Goal: Task Accomplishment & Management: Manage account settings

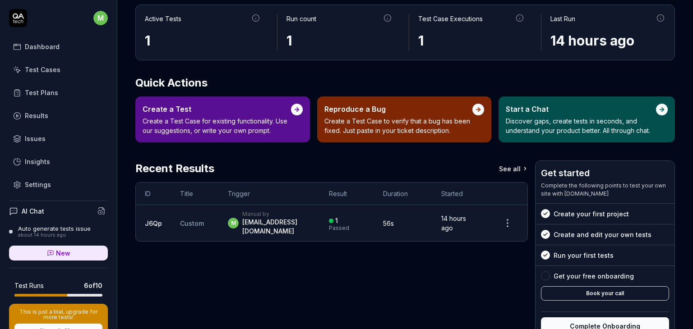
scroll to position [59, 0]
click at [56, 88] on link "Test Plans" at bounding box center [58, 93] width 99 height 18
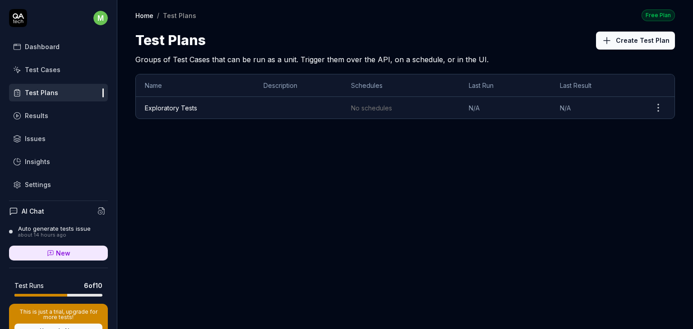
click at [195, 108] on link "Exploratory Tests" at bounding box center [171, 108] width 52 height 8
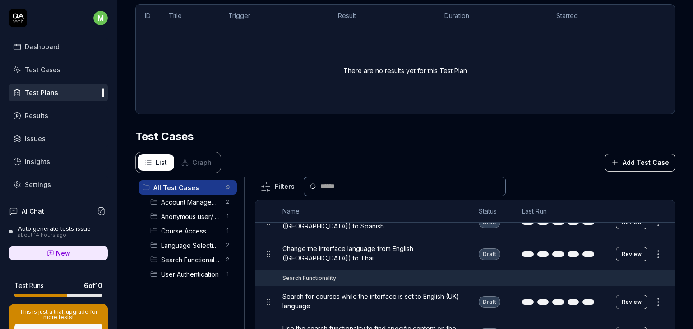
scroll to position [291, 0]
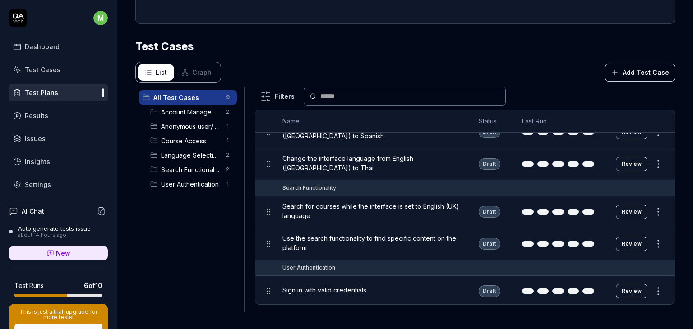
click at [44, 234] on div "about 14 hours ago" at bounding box center [54, 235] width 73 height 6
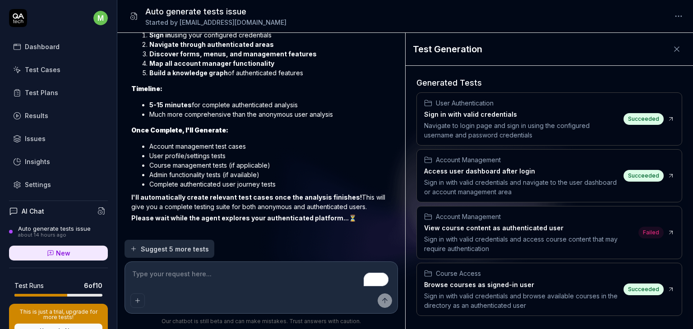
click at [184, 281] on textarea "To enrich screen reader interactions, please activate Accessibility in Grammarl…" at bounding box center [261, 278] width 262 height 23
type textarea "*"
type textarea "g"
type textarea "*"
type textarea "ge"
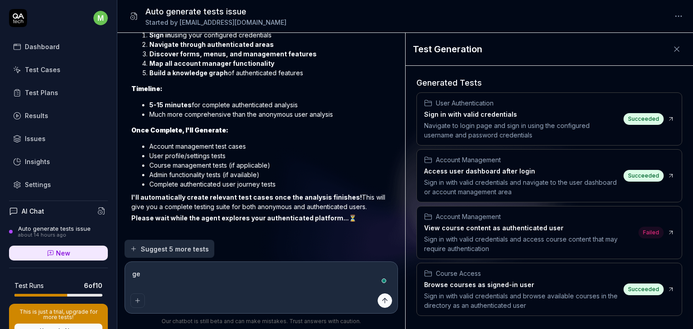
type textarea "*"
type textarea "gen"
type textarea "*"
type textarea "gene"
type textarea "*"
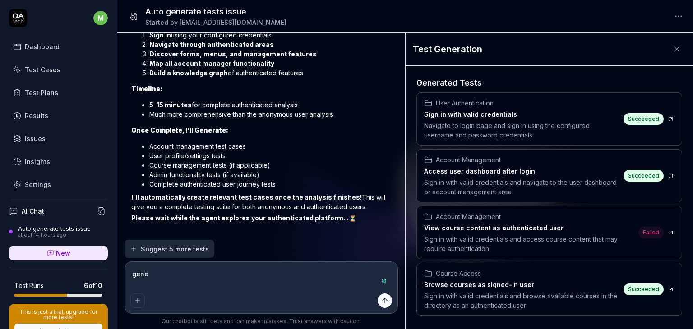
type textarea "gener"
type textarea "*"
type textarea "genera"
type textarea "*"
type textarea "generat"
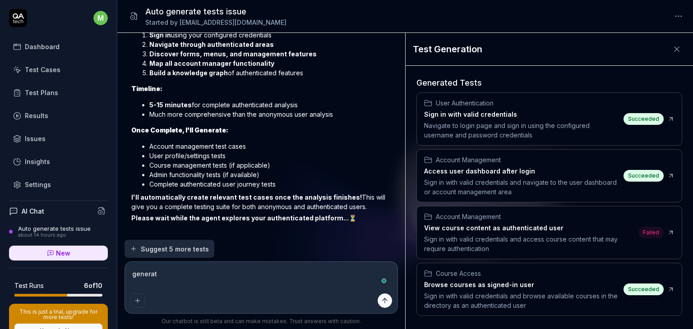
type textarea "*"
type textarea "generate"
type textarea "*"
type textarea "generate"
type textarea "*"
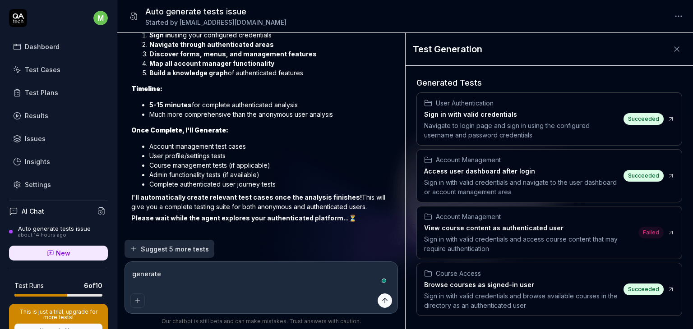
type textarea "generate t"
type textarea "*"
type textarea "generate te"
type textarea "*"
type textarea "generate tes"
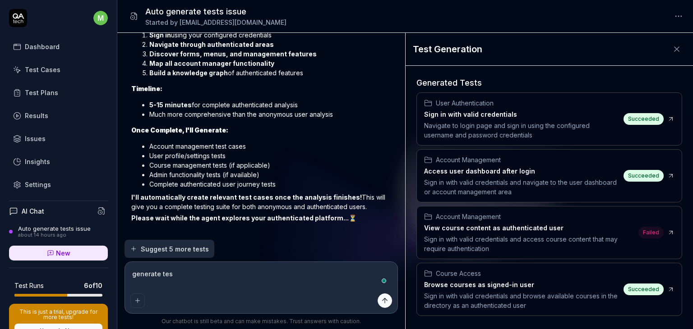
type textarea "*"
type textarea "generate test"
type textarea "*"
type textarea "generate tests"
type textarea "*"
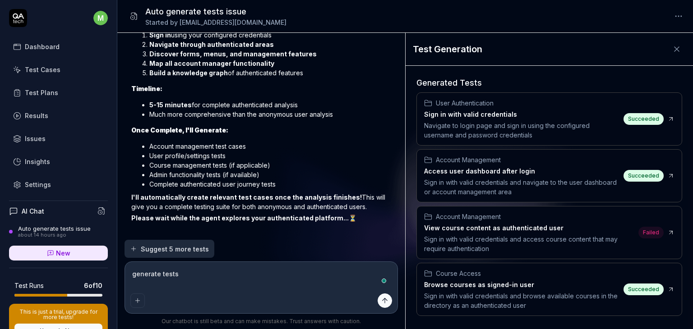
type textarea "generate tests"
type textarea "*"
type textarea "generate tests f"
type textarea "*"
type textarea "generate tests fo"
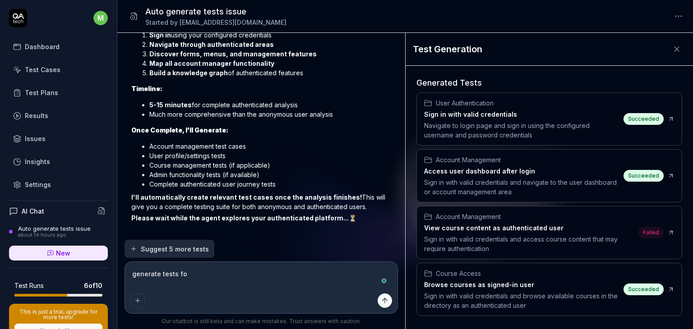
type textarea "*"
type textarea "generate tests for"
type textarea "*"
type textarea "generate tests for"
type textarea "*"
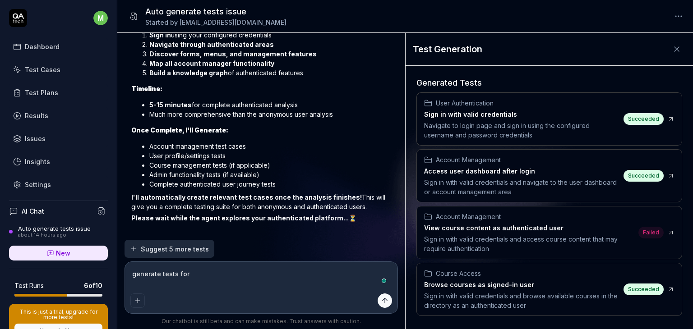
type textarea "generate tests for t"
type textarea "*"
type textarea "generate tests for th"
type textarea "*"
type textarea "generate tests for the"
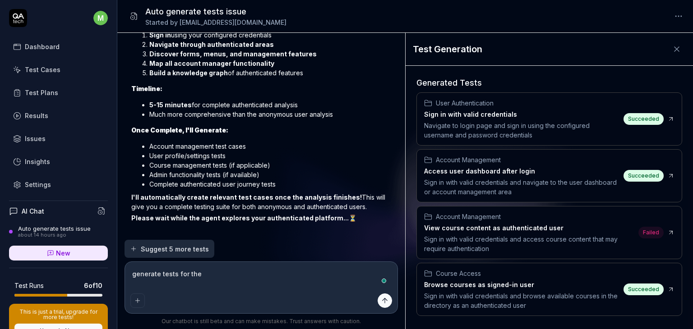
type textarea "*"
type textarea "generate tests for the"
type textarea "*"
type textarea "generate tests for the a"
type textarea "*"
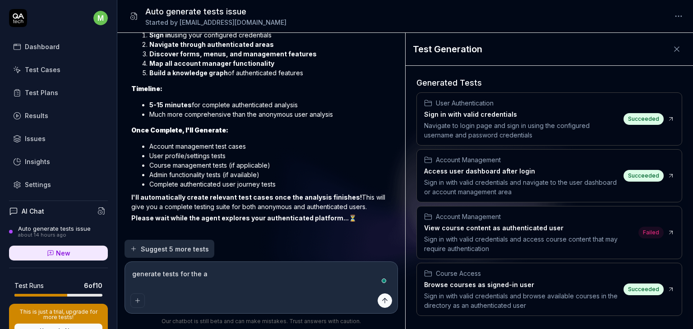
type textarea "generate tests for the au"
type textarea "*"
type textarea "generate tests for the aut"
type textarea "*"
type textarea "generate tests for the auth"
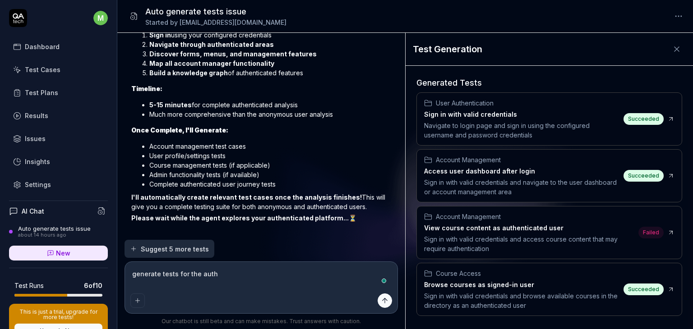
type textarea "*"
type textarea "generate tests for the authe"
type textarea "*"
type textarea "generate tests for the authen"
type textarea "*"
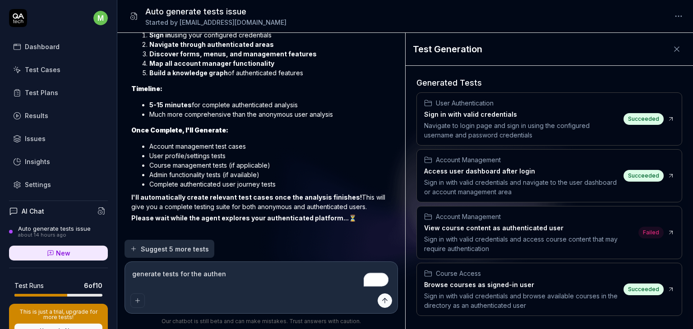
type textarea "generate tests for the authent"
type textarea "*"
type textarea "generate tests for the authenti"
type textarea "*"
type textarea "generate tests for the authentic"
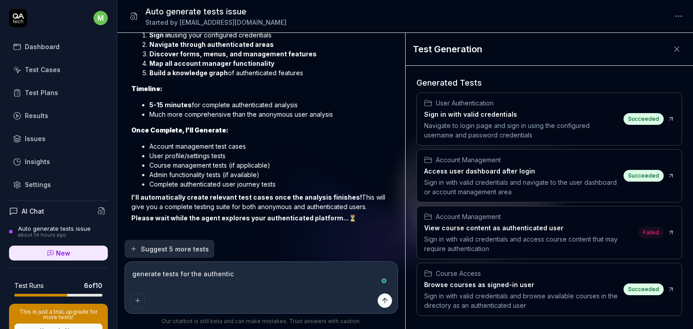
type textarea "*"
type textarea "generate tests for the authentica"
type textarea "*"
type textarea "generate tests for the authenticat"
type textarea "*"
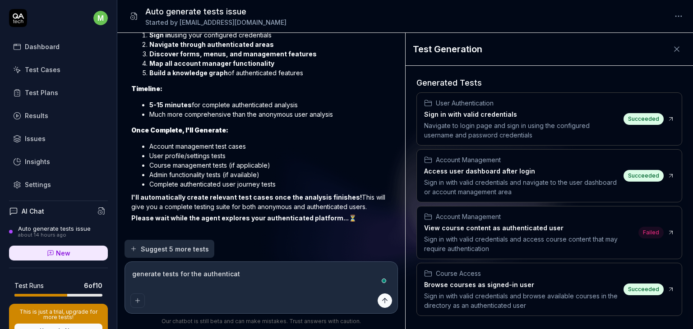
type textarea "generate tests for the authenticate"
type textarea "*"
type textarea "generate tests for the authenticated"
type textarea "*"
type textarea "generate tests for the authenticated u"
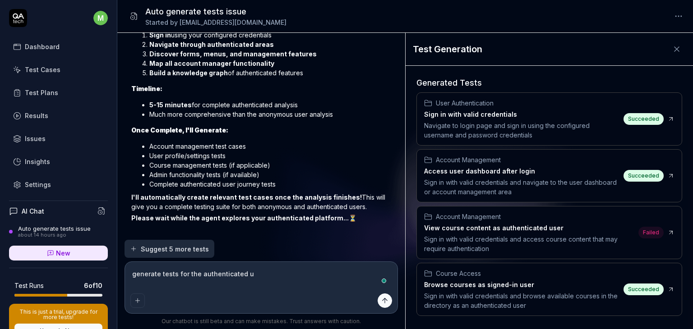
type textarea "*"
type textarea "generate tests for the authenticated us"
type textarea "*"
type textarea "generate tests for the authenticated use"
type textarea "*"
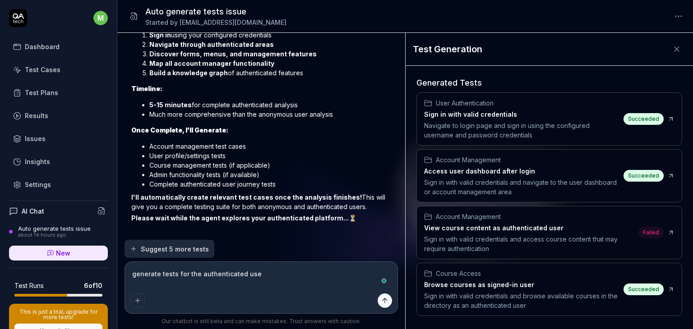
type textarea "generate tests for the authenticated user"
type textarea "*"
type textarea "generate tests for the authenticated users"
type textarea "*"
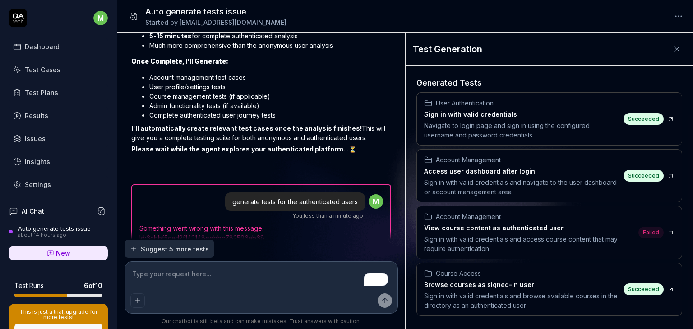
click at [245, 163] on div at bounding box center [261, 170] width 260 height 14
click at [673, 49] on icon at bounding box center [676, 49] width 9 height 9
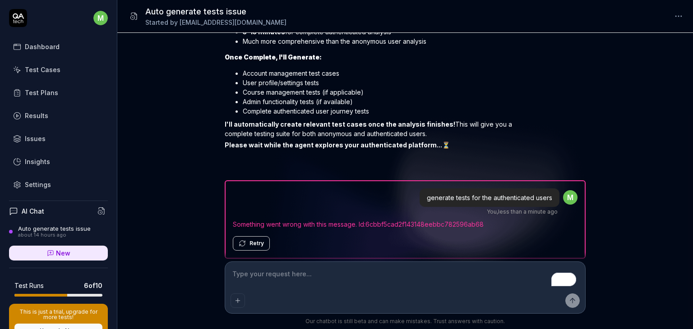
click at [257, 239] on button "Retry" at bounding box center [251, 243] width 37 height 14
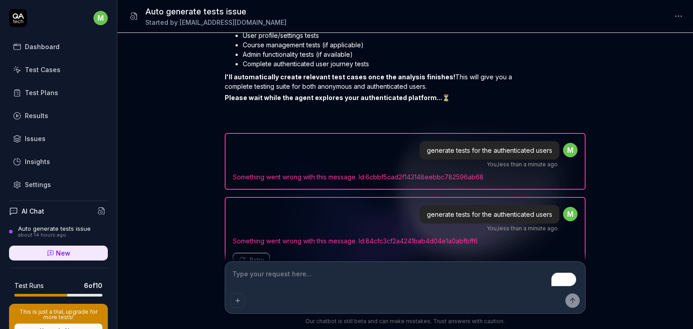
scroll to position [2044, 0]
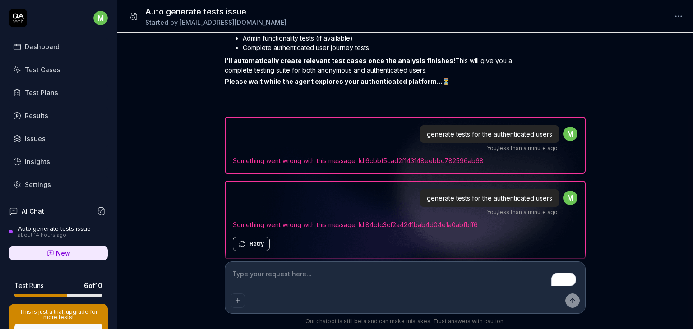
click at [255, 237] on button "Retry" at bounding box center [251, 244] width 37 height 14
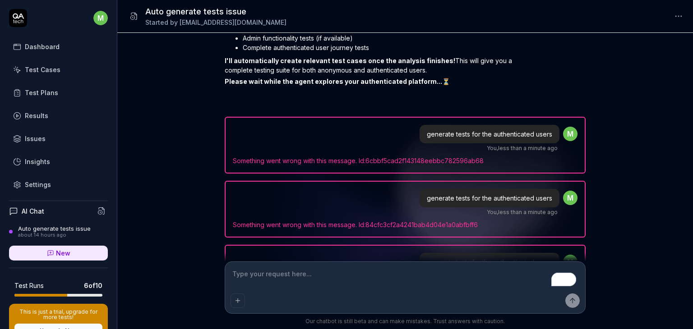
scroll to position [2108, 0]
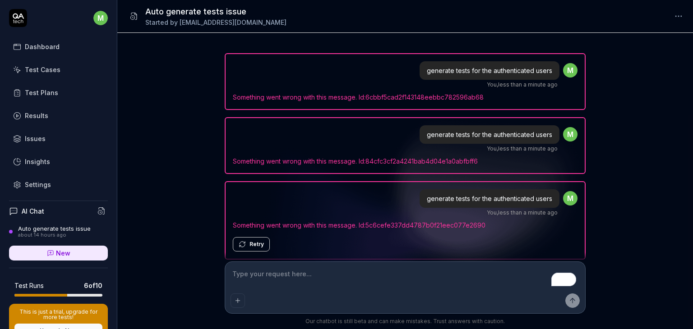
type textarea "*"
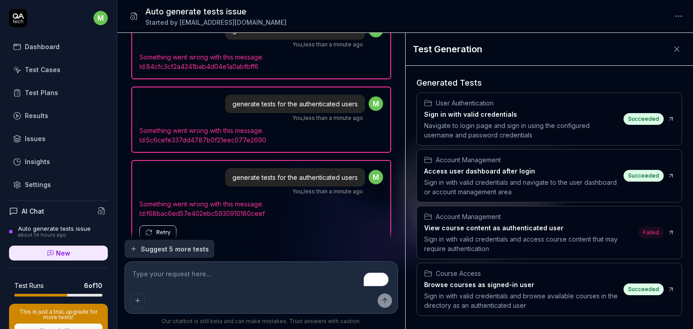
click at [673, 52] on icon at bounding box center [676, 49] width 9 height 9
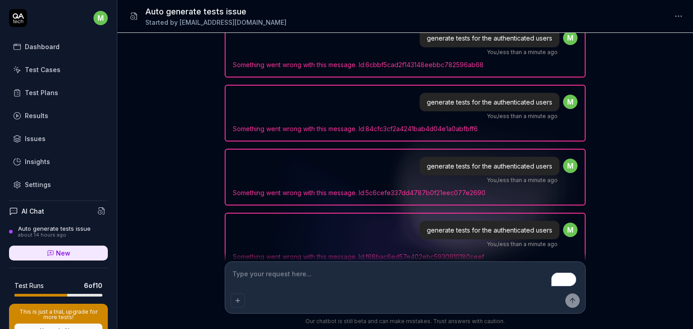
scroll to position [2171, 0]
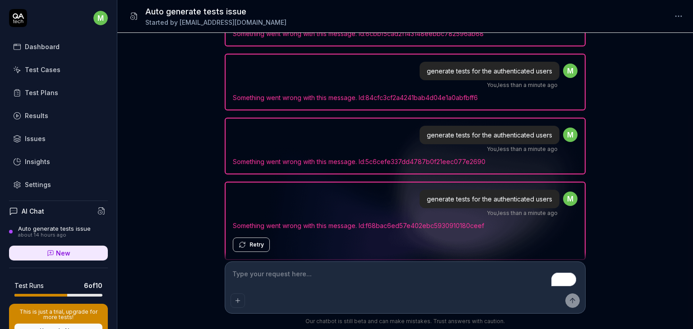
click at [252, 238] on button "Retry" at bounding box center [251, 245] width 37 height 14
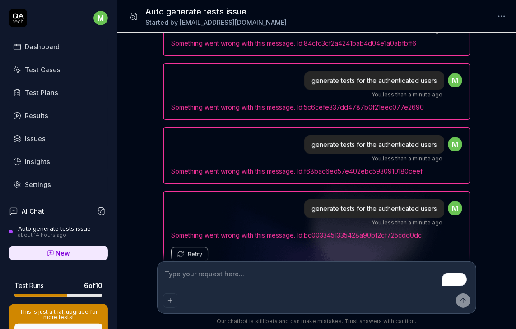
scroll to position [2245, 0]
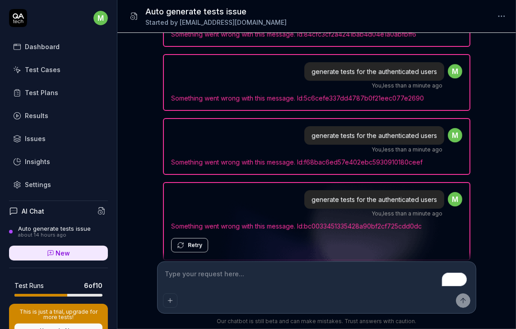
click at [196, 238] on button "Retry" at bounding box center [189, 245] width 37 height 14
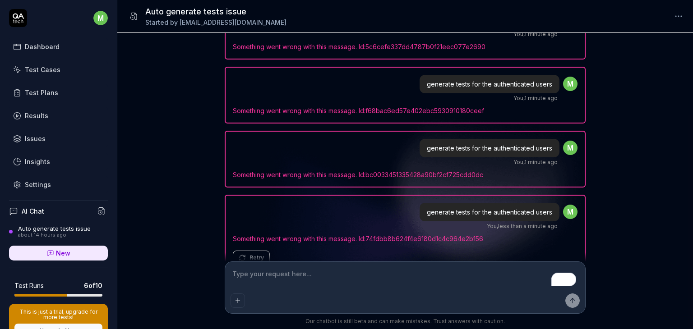
scroll to position [2299, 0]
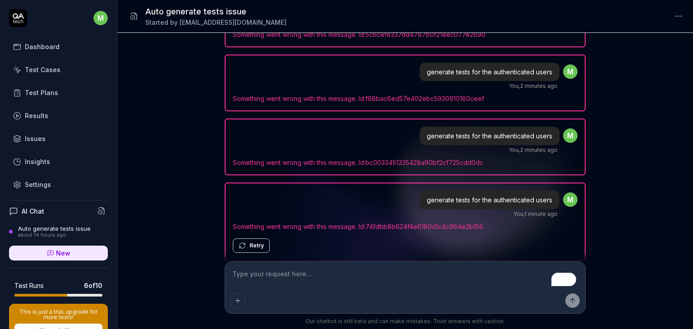
click at [263, 239] on button "Retry" at bounding box center [251, 246] width 37 height 14
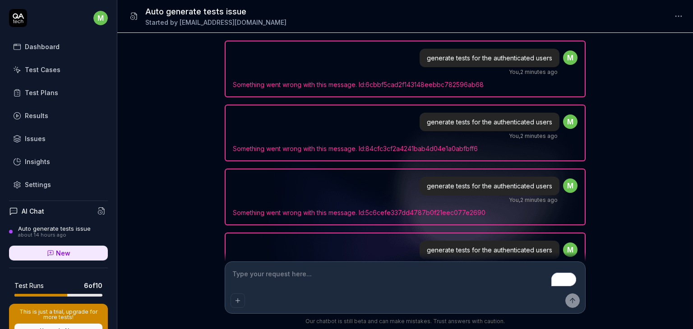
scroll to position [2107, 0]
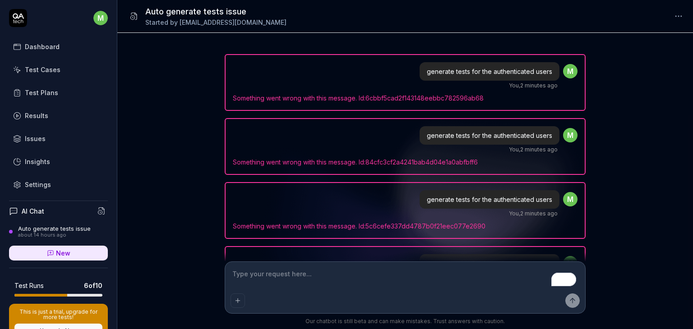
click at [45, 68] on div "Test Cases" at bounding box center [43, 69] width 36 height 9
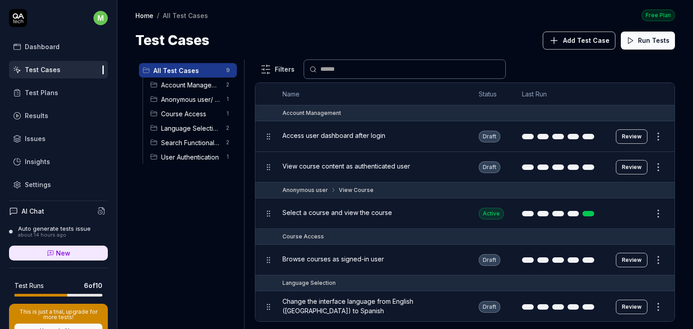
click at [177, 110] on span "Course Access" at bounding box center [191, 113] width 60 height 9
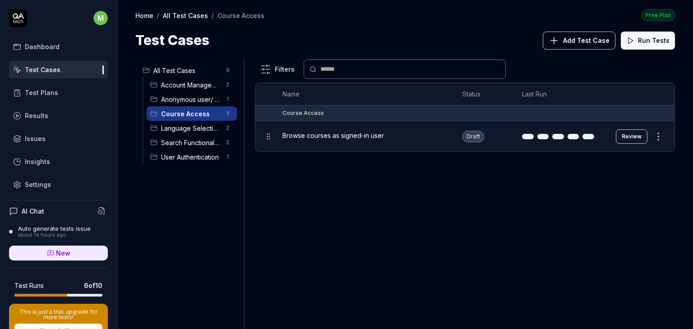
click at [176, 127] on span "Language Selection" at bounding box center [191, 128] width 60 height 9
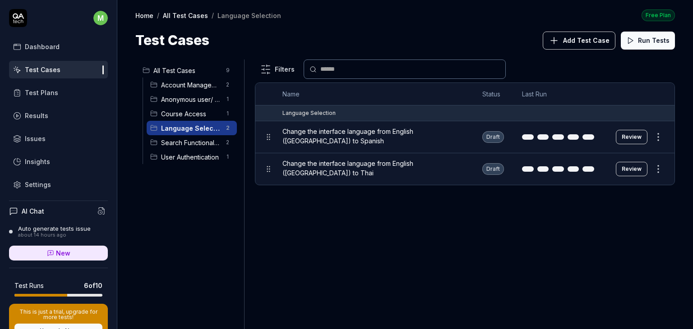
click at [177, 142] on span "Search Functionality" at bounding box center [191, 142] width 60 height 9
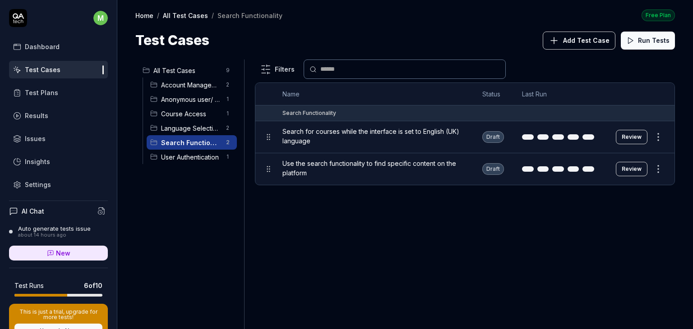
click at [178, 154] on span "User Authentication" at bounding box center [191, 156] width 60 height 9
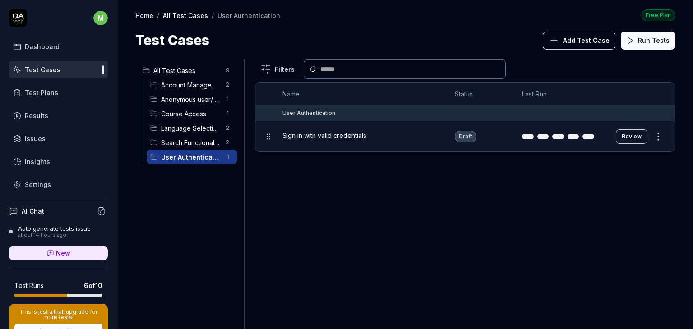
click at [184, 100] on span "Anonymous user/ View Course" at bounding box center [191, 99] width 60 height 9
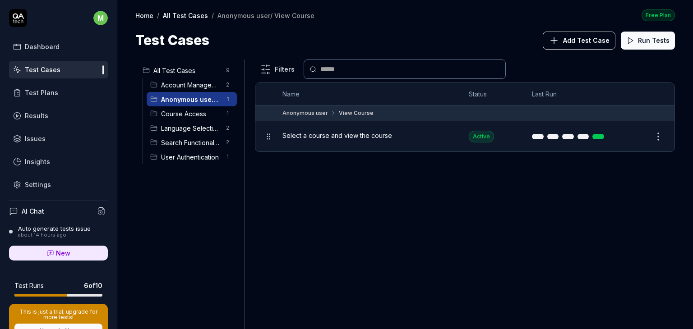
click at [193, 83] on span "Account Management" at bounding box center [191, 84] width 60 height 9
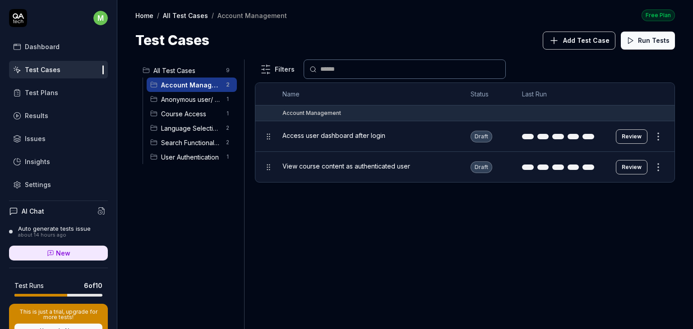
click at [179, 115] on span "Course Access" at bounding box center [191, 113] width 60 height 9
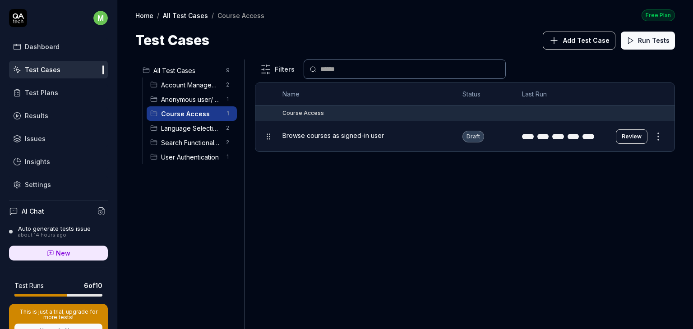
click at [178, 129] on span "Language Selection" at bounding box center [191, 128] width 60 height 9
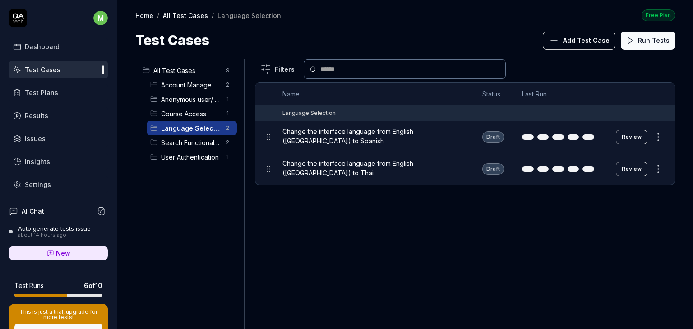
click at [176, 148] on div "Search Functionality 2" at bounding box center [192, 142] width 90 height 14
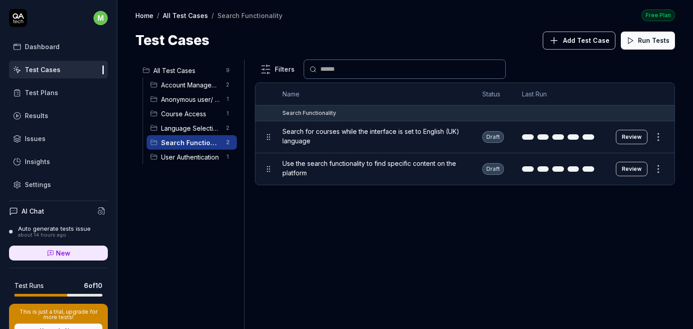
click at [176, 161] on span "User Authentication" at bounding box center [191, 156] width 60 height 9
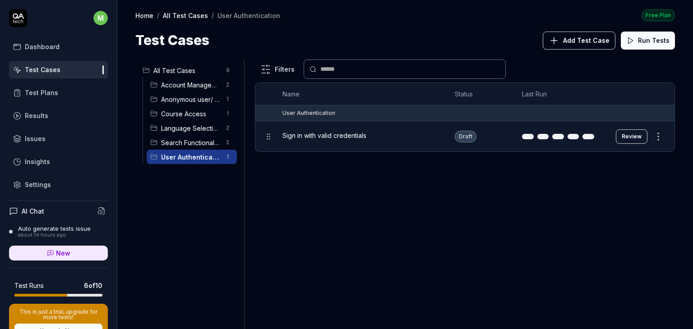
click at [183, 144] on span "Search Functionality" at bounding box center [191, 142] width 60 height 9
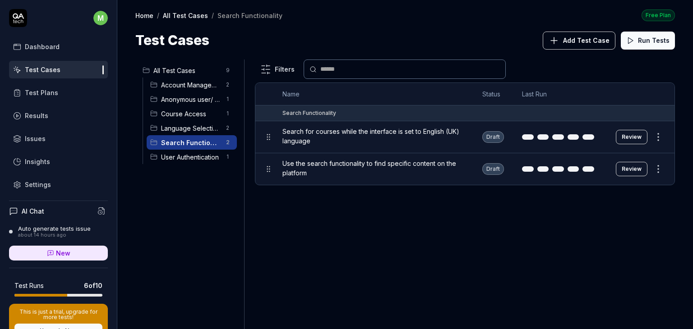
click at [186, 129] on span "Language Selection" at bounding box center [191, 128] width 60 height 9
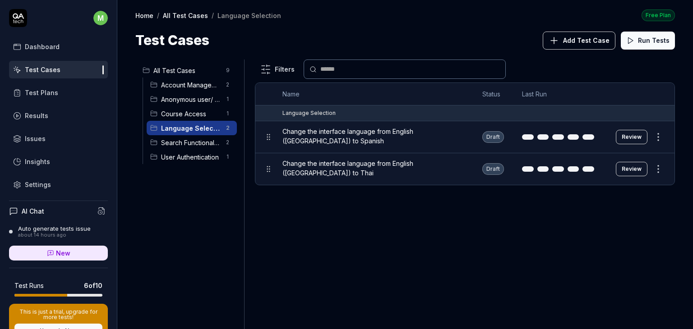
click at [189, 118] on span "Course Access" at bounding box center [191, 113] width 60 height 9
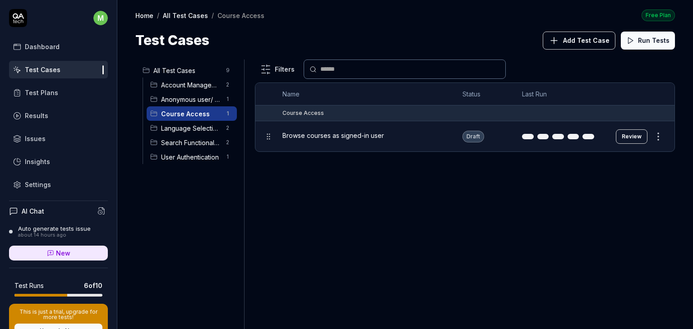
click at [194, 102] on span "Anonymous user/ View Course" at bounding box center [191, 99] width 60 height 9
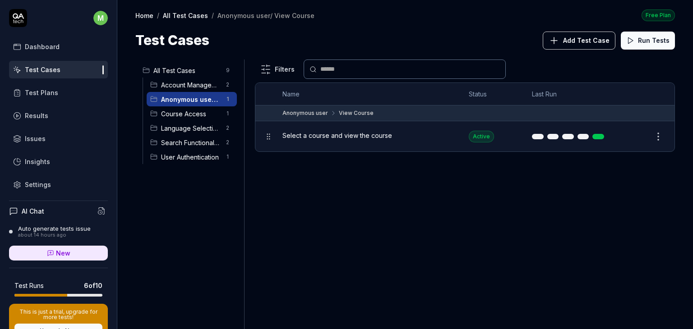
click at [197, 83] on span "Account Management" at bounding box center [191, 84] width 60 height 9
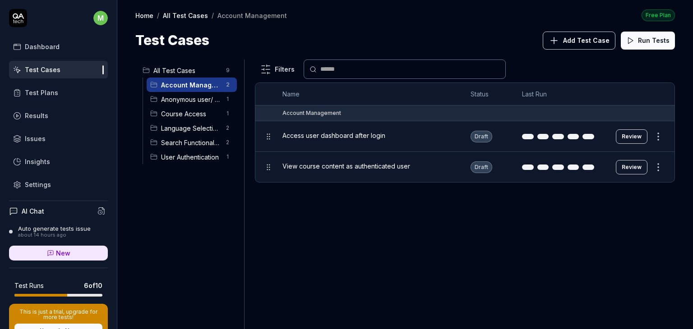
scroll to position [124, 0]
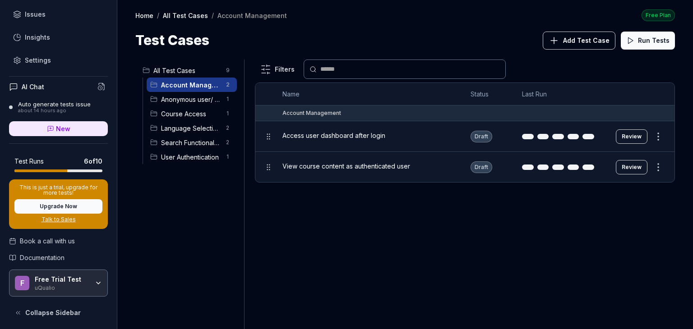
click at [52, 258] on span "Documentation" at bounding box center [42, 257] width 45 height 9
click at [316, 136] on span "Access user dashboard after login" at bounding box center [333, 135] width 103 height 9
click at [316, 162] on body "m Dashboard Test Cases Test Plans Results Issues Insights Settings AI Chat Auto…" at bounding box center [346, 164] width 693 height 329
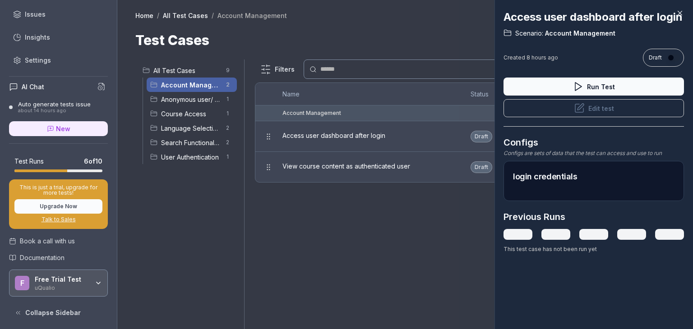
click at [679, 14] on icon at bounding box center [680, 13] width 8 height 8
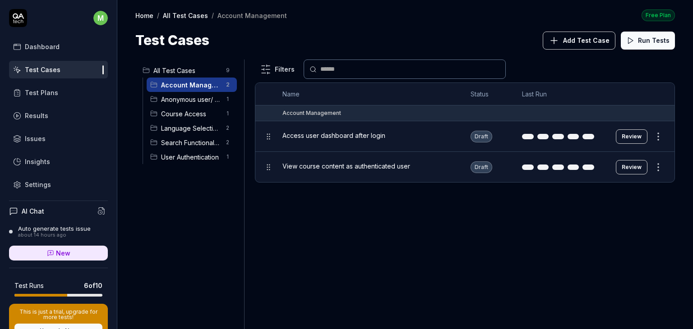
click at [41, 92] on div "Test Plans" at bounding box center [41, 92] width 33 height 9
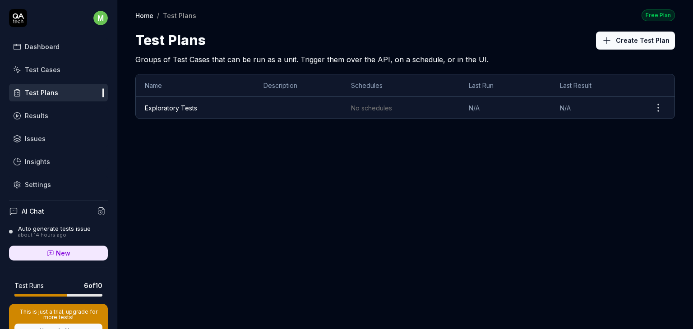
click at [182, 105] on link "Exploratory Tests" at bounding box center [171, 108] width 52 height 8
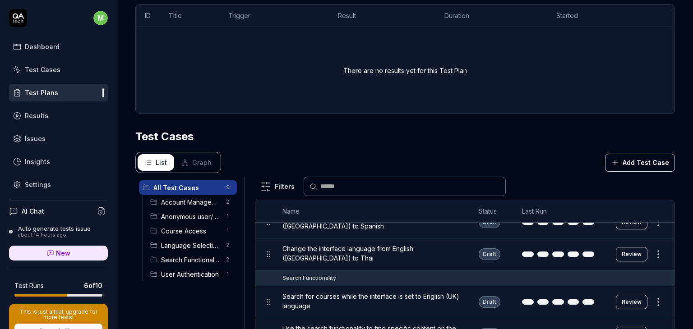
scroll to position [291, 0]
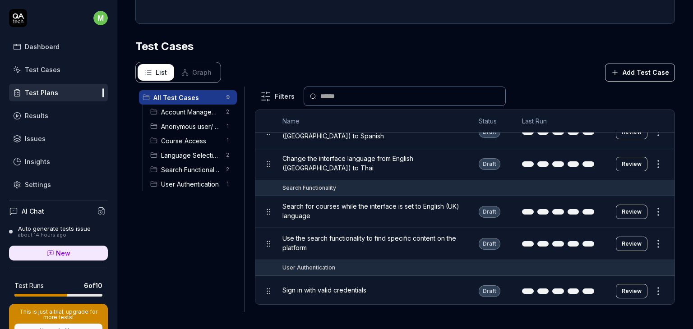
click at [187, 168] on span "Search Functionality" at bounding box center [191, 169] width 60 height 9
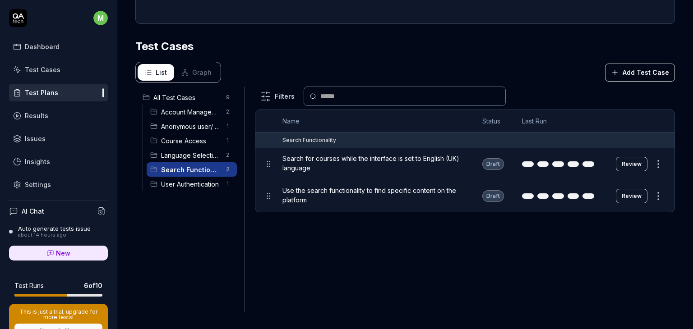
click at [182, 185] on span "User Authentication" at bounding box center [191, 184] width 60 height 9
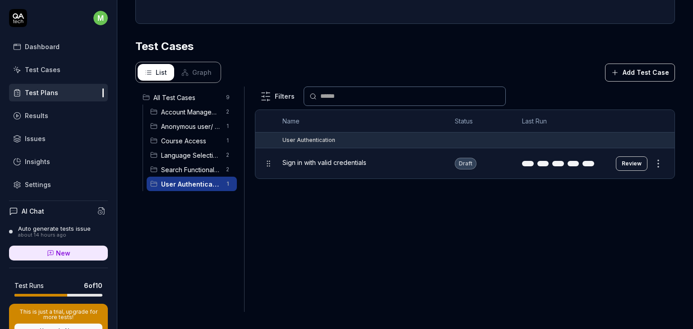
scroll to position [124, 0]
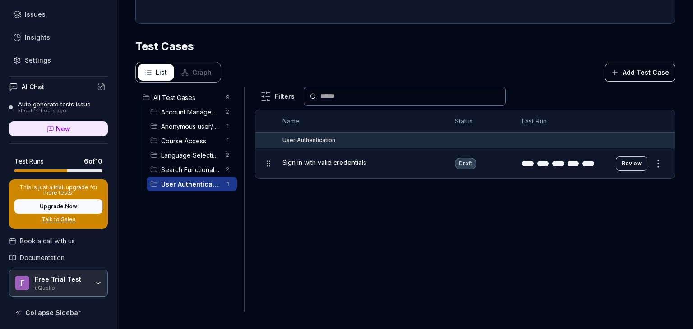
click at [55, 108] on div "about 14 hours ago" at bounding box center [54, 111] width 73 height 6
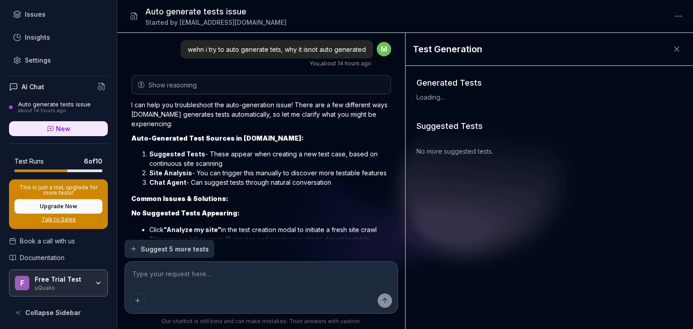
scroll to position [2507, 0]
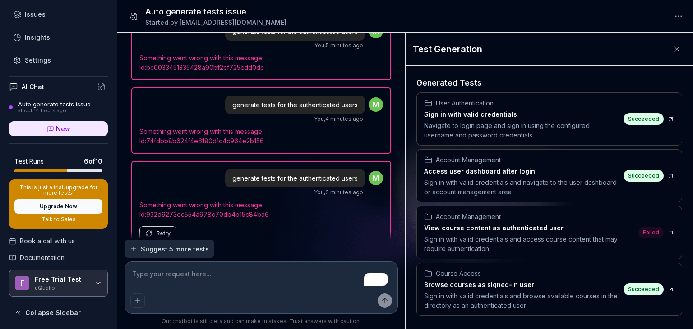
click at [157, 226] on button "Retry" at bounding box center [157, 233] width 37 height 14
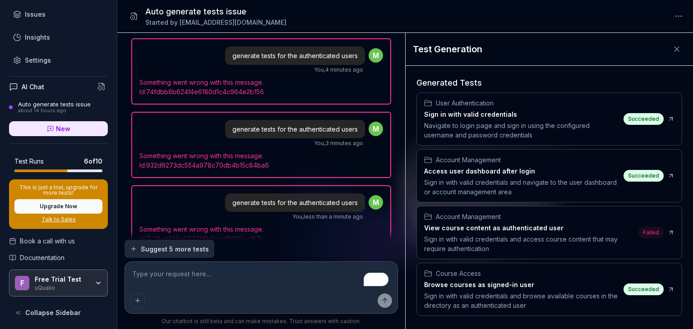
scroll to position [2581, 0]
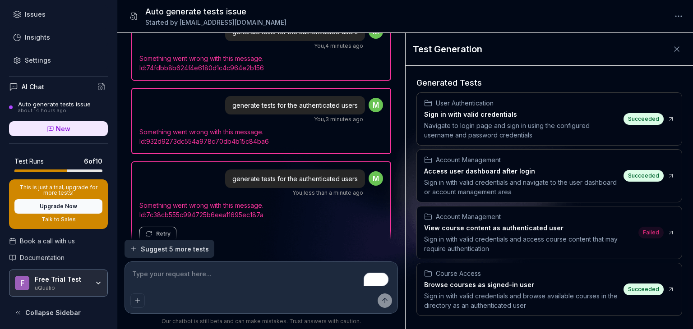
click at [176, 253] on span "Suggest 5 more tests" at bounding box center [175, 248] width 68 height 9
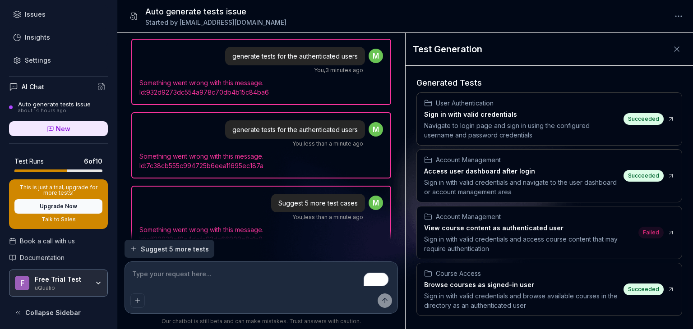
scroll to position [2654, 0]
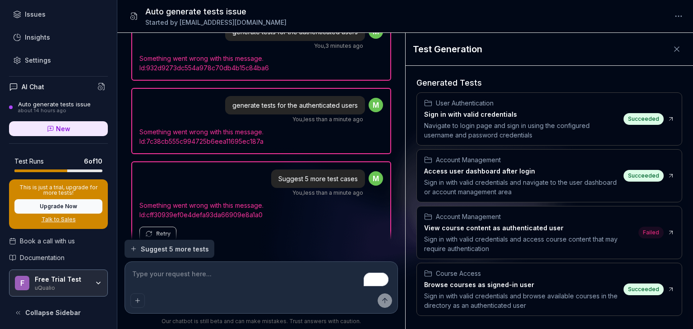
click at [672, 48] on icon at bounding box center [676, 49] width 9 height 9
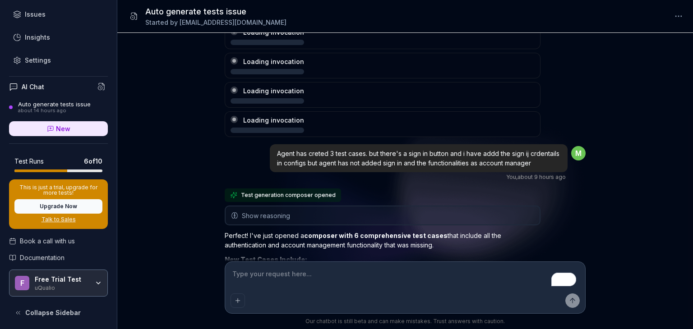
scroll to position [0, 0]
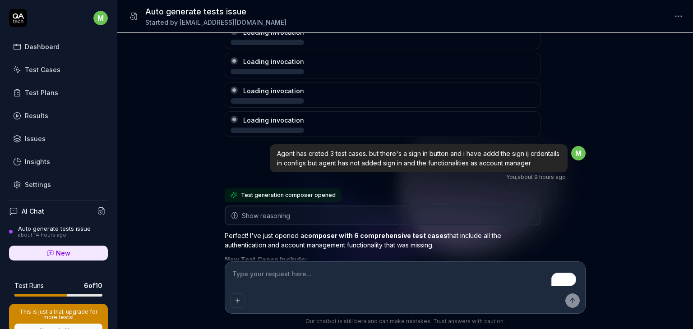
click at [38, 67] on div "Test Cases" at bounding box center [43, 69] width 36 height 9
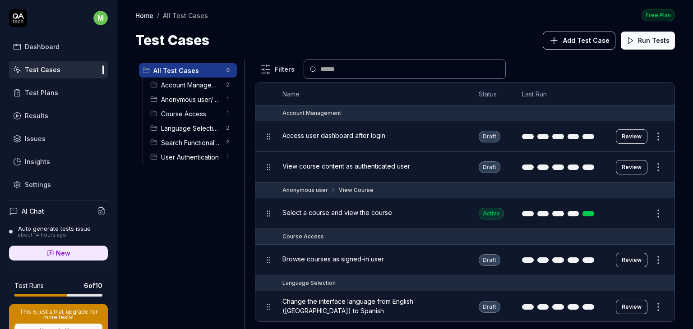
click at [588, 42] on span "Add Test Case" at bounding box center [586, 40] width 46 height 9
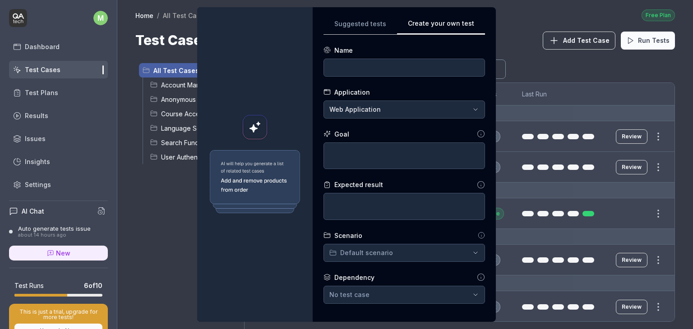
click at [455, 65] on div "Suggested tests Create your own test Name Application Web Application Goal Expe…" at bounding box center [403, 164] width 161 height 293
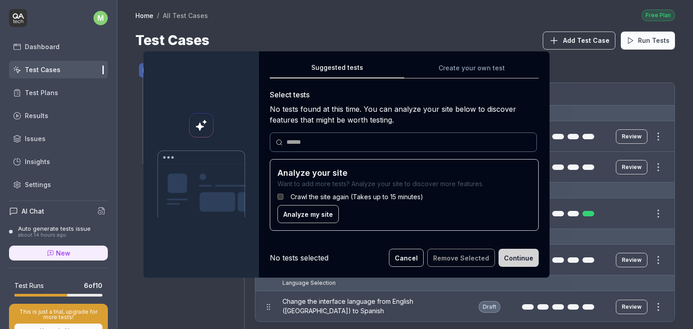
click at [368, 24] on div "Suggested tests Suggested tests Create your own test Select tests No tests foun…" at bounding box center [346, 164] width 693 height 329
click at [413, 262] on button "Cancel" at bounding box center [406, 258] width 35 height 18
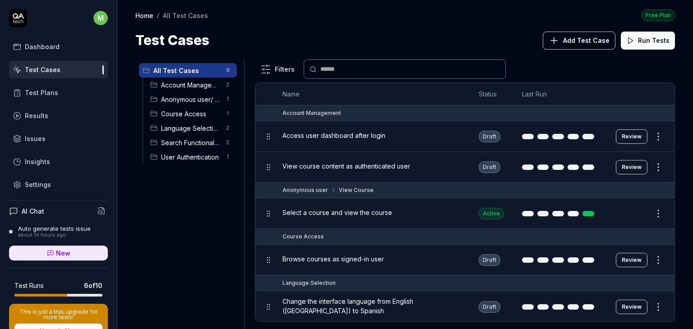
click at [371, 139] on span "Access user dashboard after login" at bounding box center [333, 135] width 103 height 9
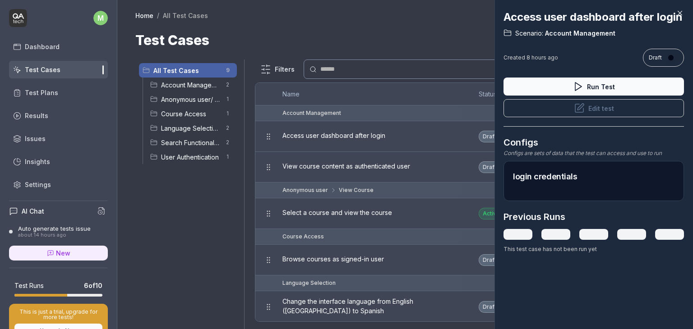
click at [603, 117] on button "Edit test" at bounding box center [593, 108] width 180 height 18
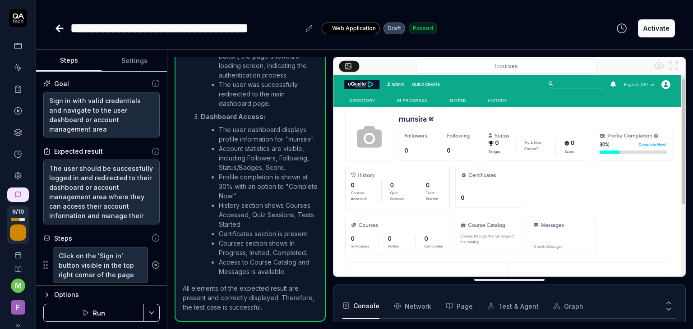
scroll to position [599, 0]
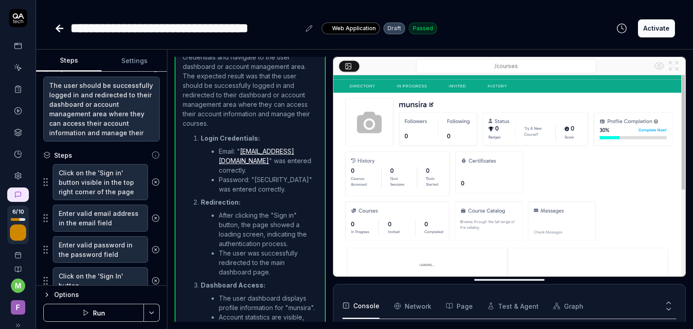
scroll to position [82, 0]
click at [664, 31] on button "Activate" at bounding box center [656, 28] width 37 height 18
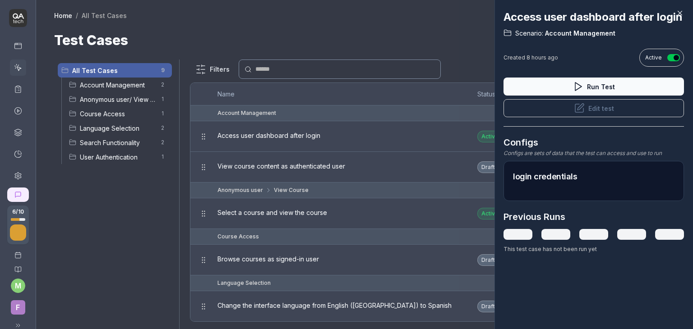
click at [680, 12] on icon at bounding box center [680, 13] width 8 height 8
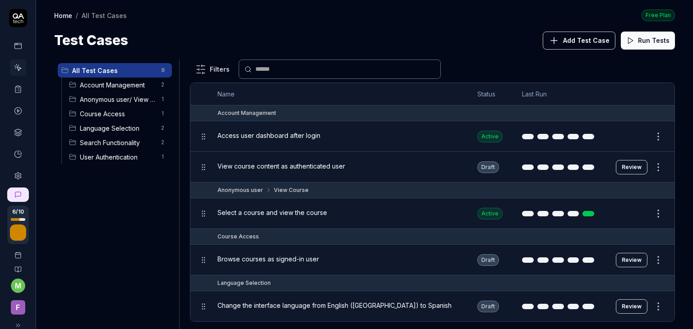
click at [334, 166] on span "View course content as authenticated user" at bounding box center [281, 165] width 128 height 9
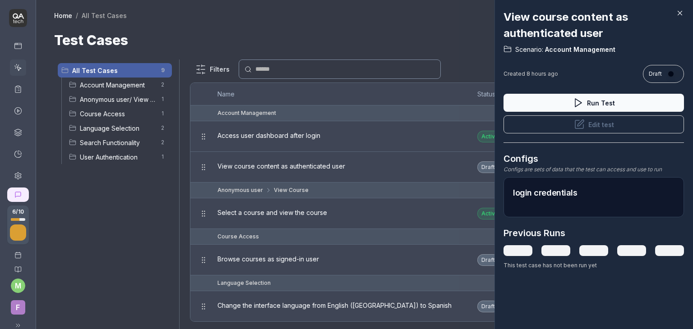
click at [599, 125] on button "Edit test" at bounding box center [593, 124] width 180 height 18
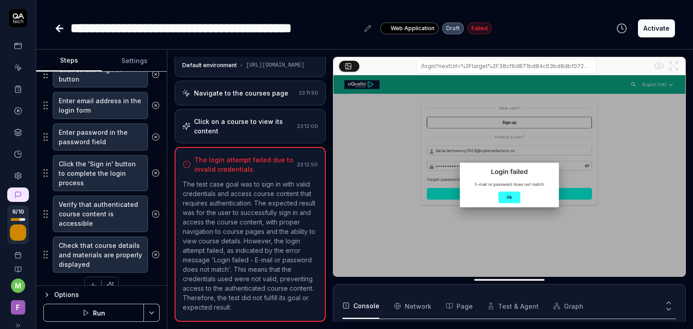
scroll to position [254, 0]
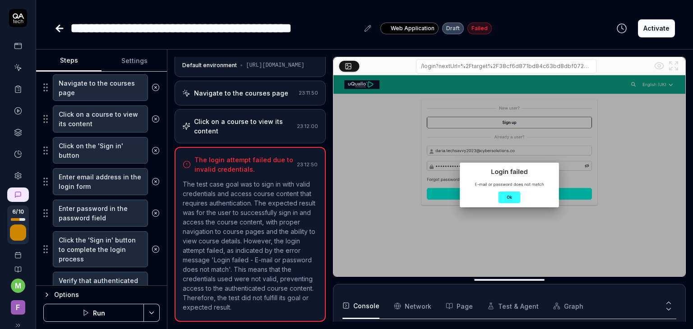
scroll to position [162, 0]
click at [92, 159] on textarea "Click on the 'Sign in' button" at bounding box center [100, 151] width 95 height 27
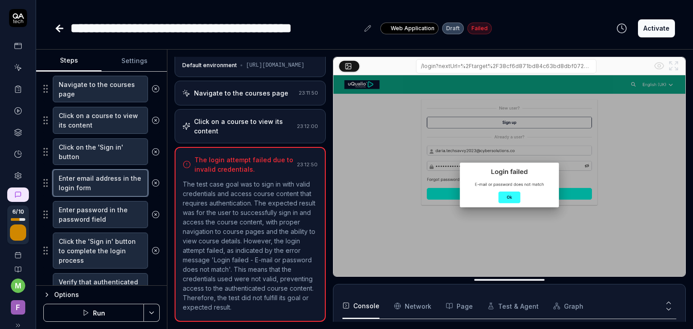
click at [107, 184] on textarea "Enter email address in the login form" at bounding box center [100, 183] width 95 height 27
type textarea "*"
click at [11, 61] on link at bounding box center [18, 68] width 16 height 16
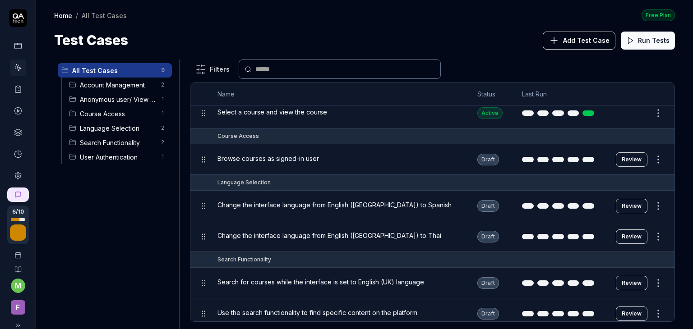
scroll to position [99, 0]
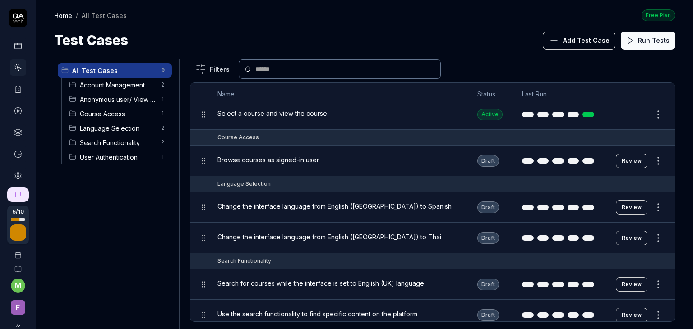
click at [570, 44] on span "Add Test Case" at bounding box center [586, 40] width 46 height 9
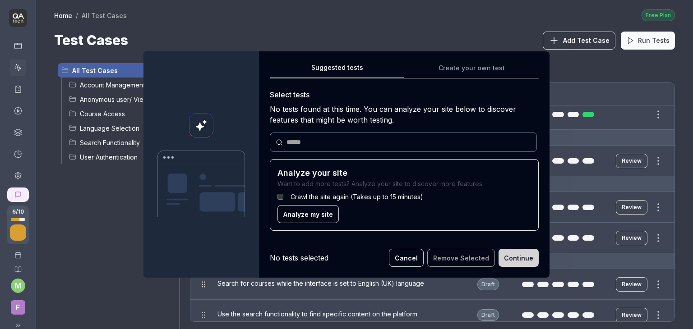
click at [413, 255] on button "Cancel" at bounding box center [406, 258] width 35 height 18
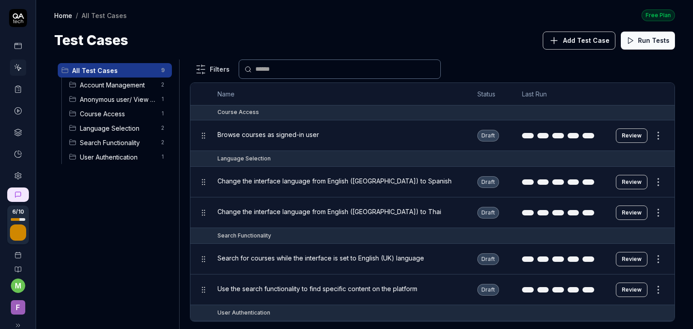
scroll to position [152, 0]
